Goal: Information Seeking & Learning: Learn about a topic

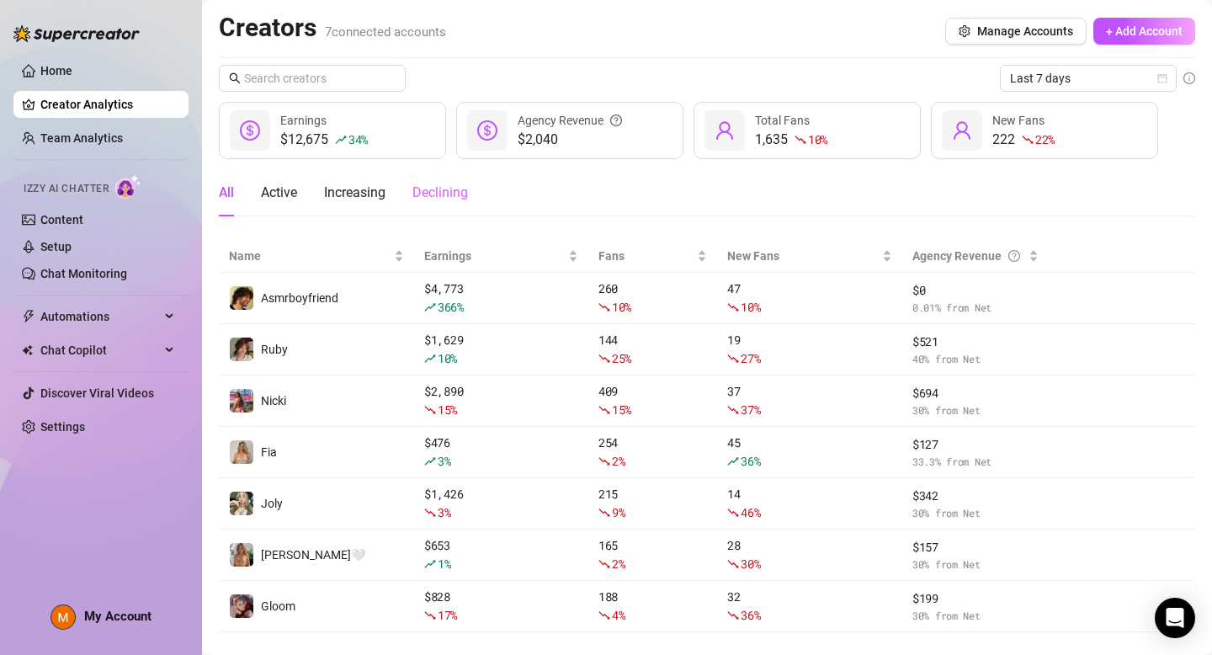
scroll to position [28, 0]
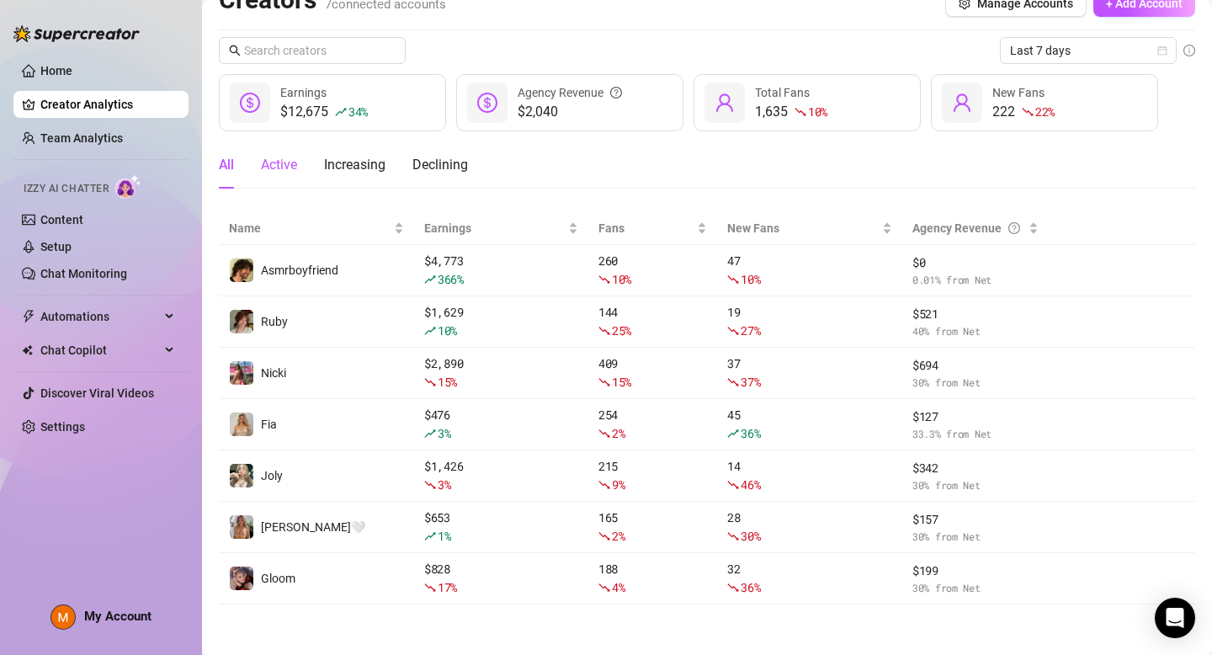
click at [270, 164] on div "Active" at bounding box center [279, 165] width 36 height 20
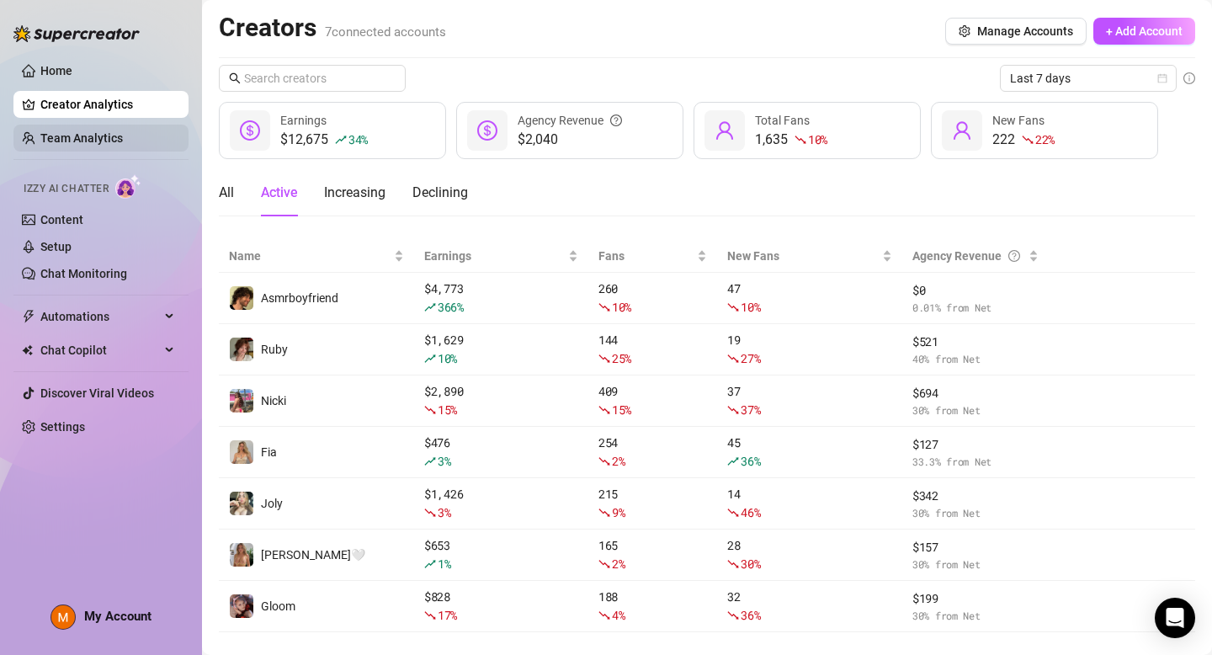
click at [104, 135] on link "Team Analytics" at bounding box center [81, 137] width 82 height 13
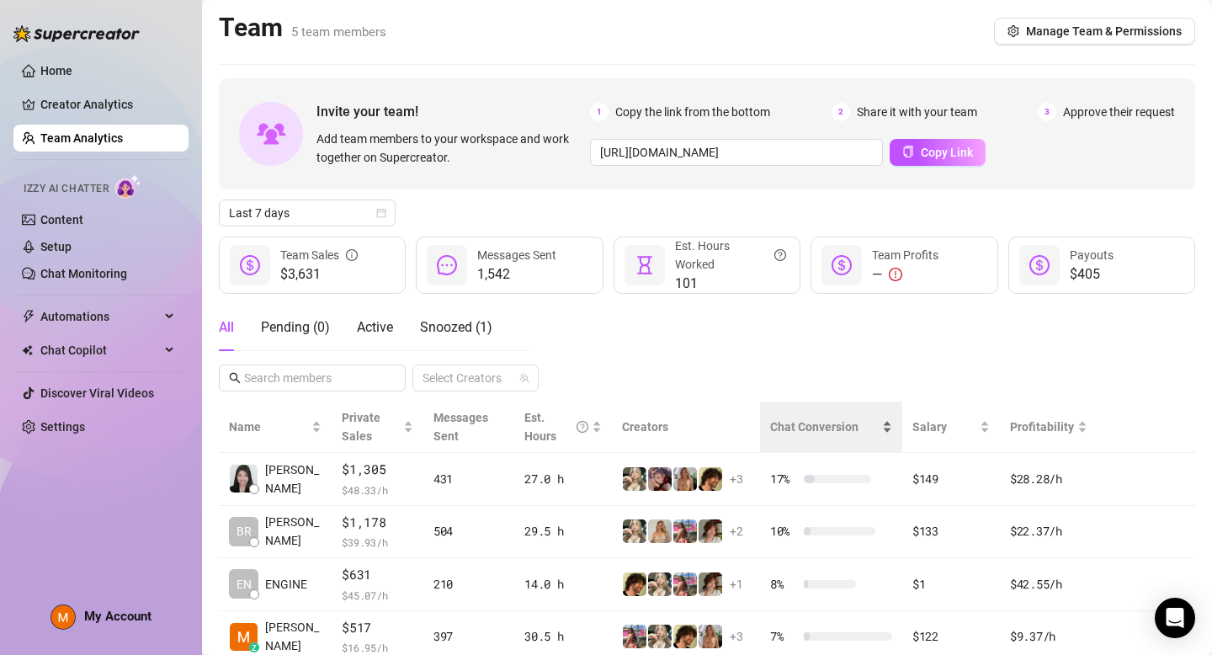
click at [770, 424] on div "Chat Conversion" at bounding box center [831, 426] width 122 height 19
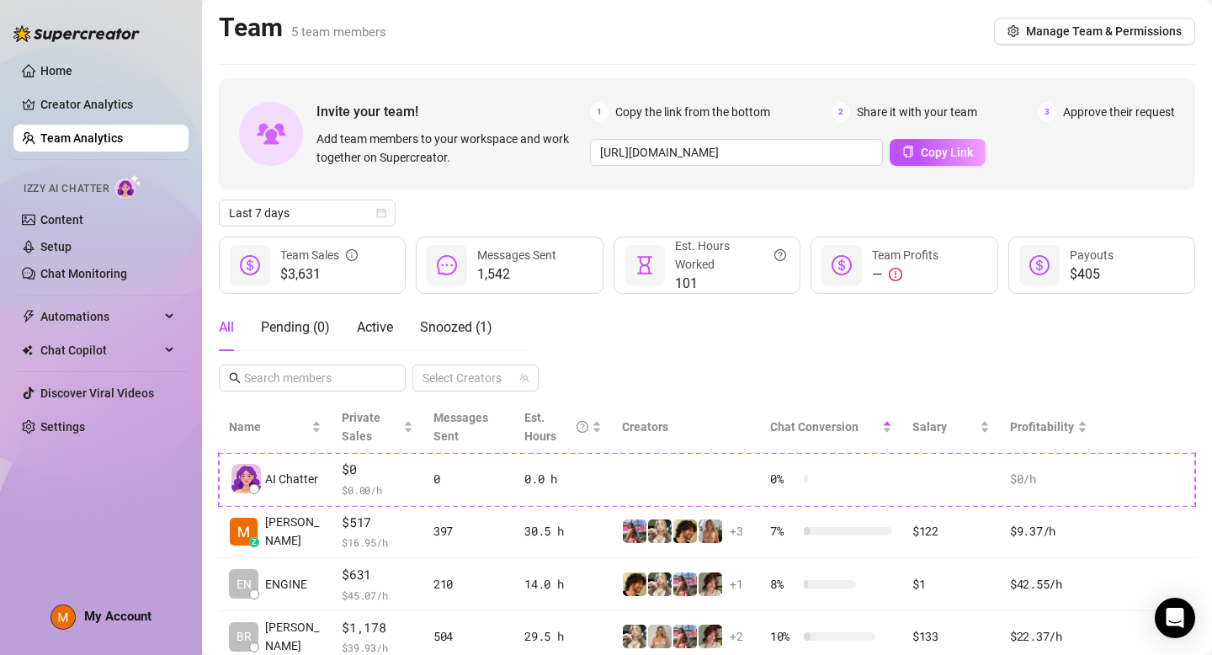
click at [670, 355] on div "All Pending ( 0 ) Active Snoozed ( 1 ) Select Creators" at bounding box center [707, 348] width 976 height 88
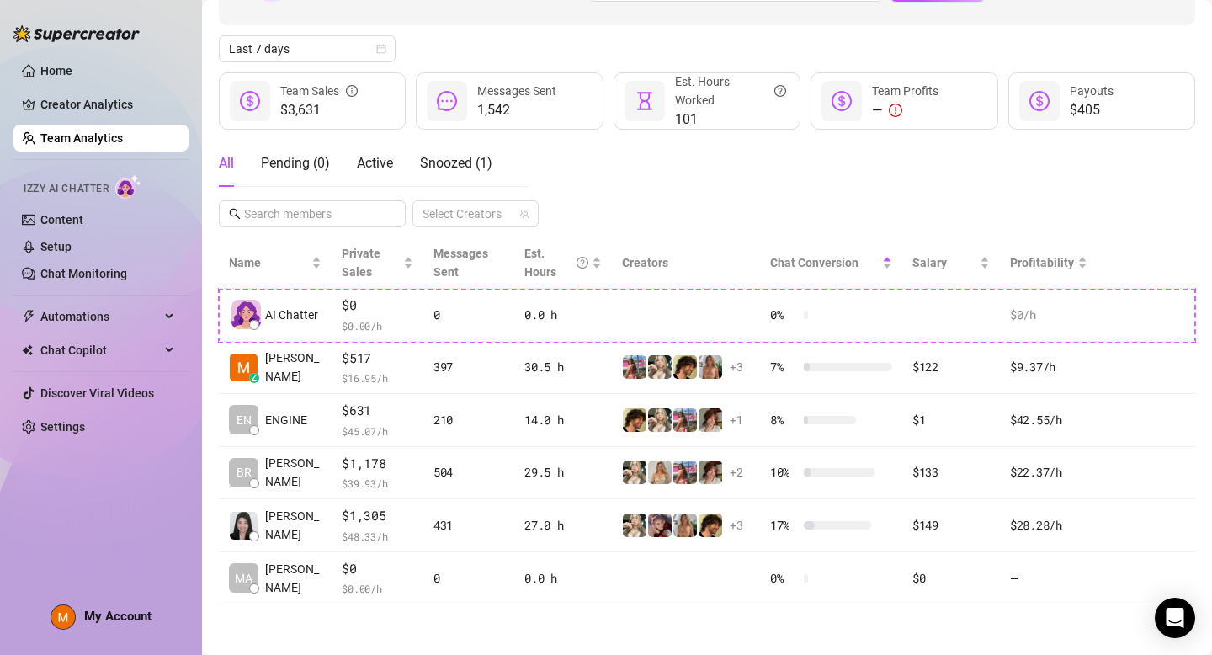
click at [685, 235] on div "Invite your team! Add team members to your workspace and work together on Super…" at bounding box center [707, 259] width 976 height 690
click at [672, 230] on div "Invite your team! Add team members to your workspace and work together on Super…" at bounding box center [707, 259] width 976 height 690
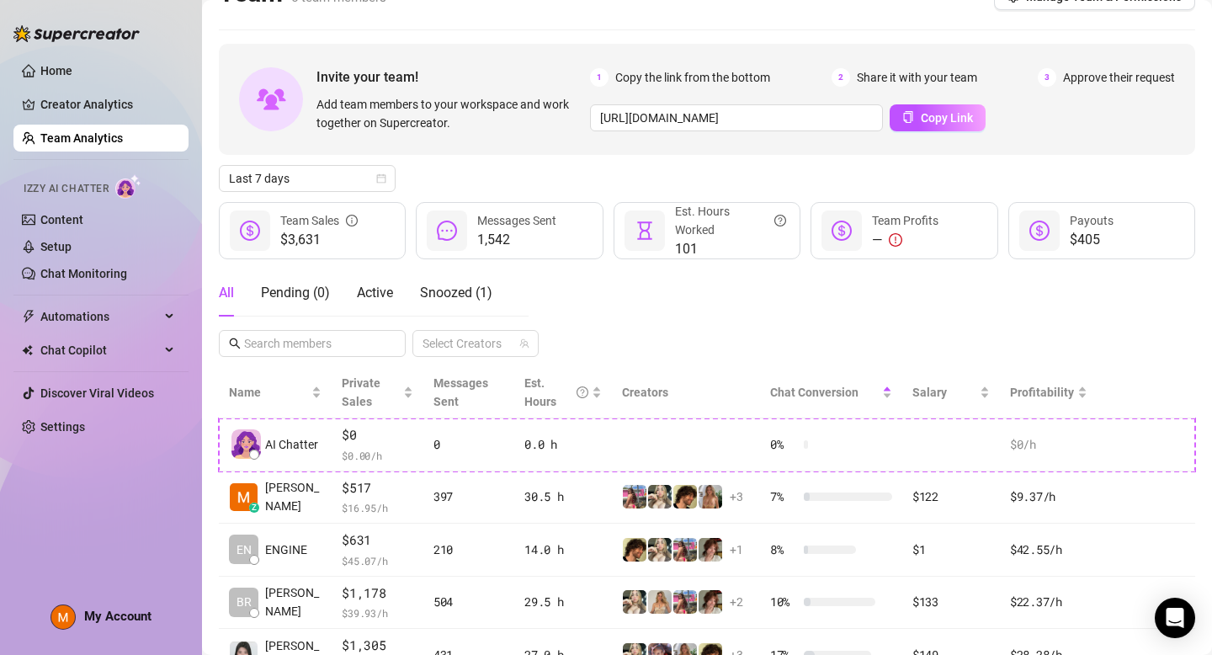
scroll to position [0, 0]
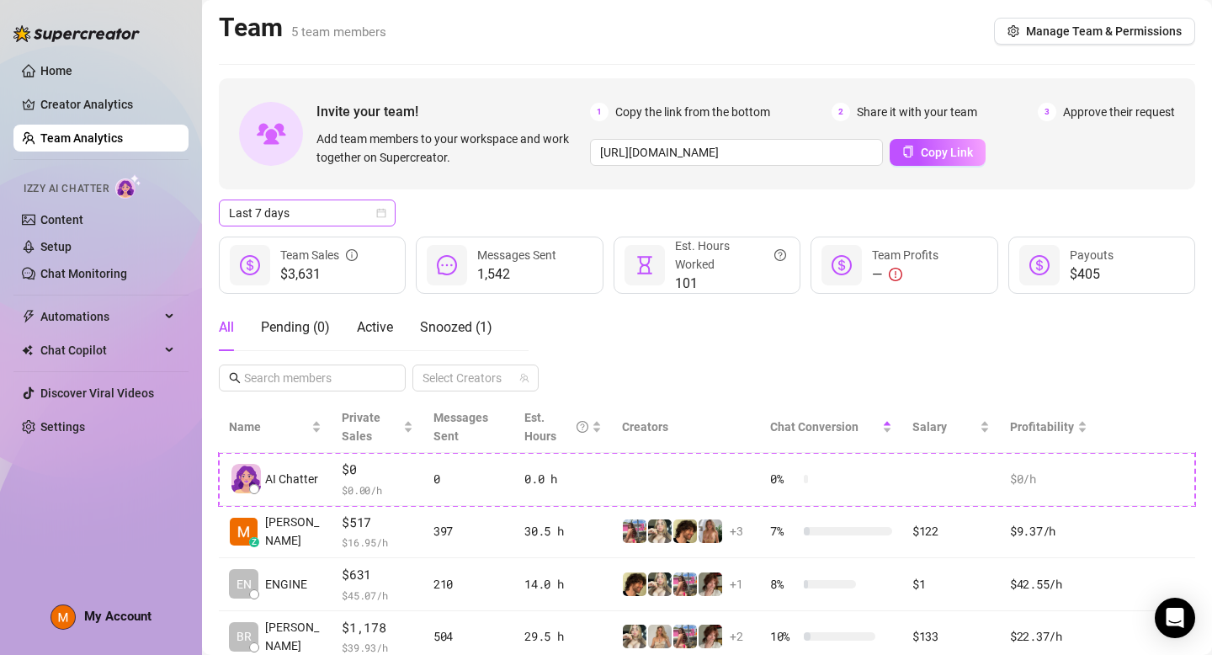
click at [360, 214] on span "Last 7 days" at bounding box center [307, 212] width 157 height 25
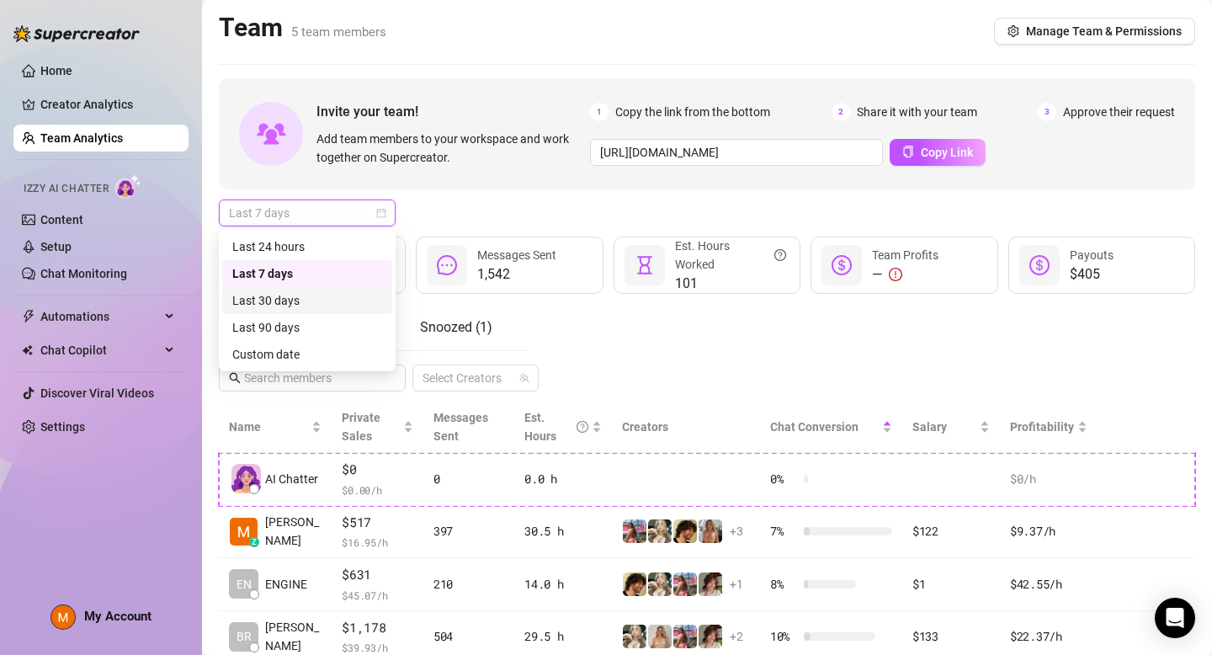
click at [318, 303] on div "Last 30 days" at bounding box center [307, 300] width 150 height 19
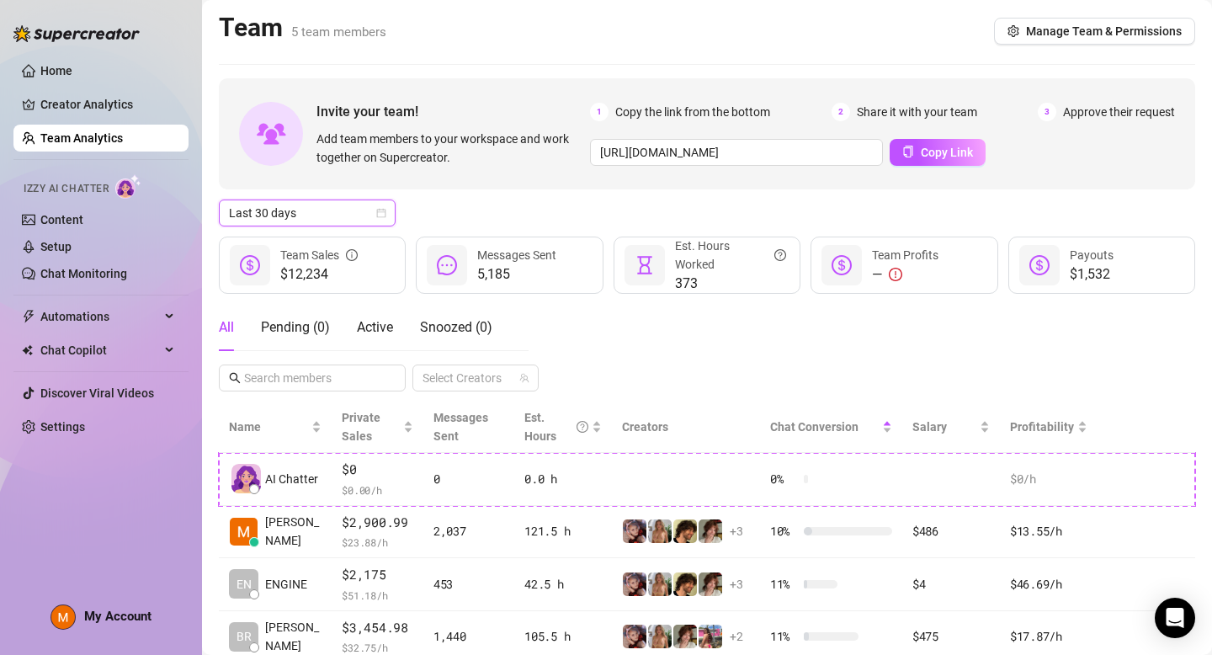
drag, startPoint x: 669, startPoint y: 391, endPoint x: 749, endPoint y: 361, distance: 85.5
click at [749, 361] on div "Invite your team! Add team members to your workspace and work together on Super…" at bounding box center [707, 423] width 976 height 690
